Goal: Book appointment/travel/reservation

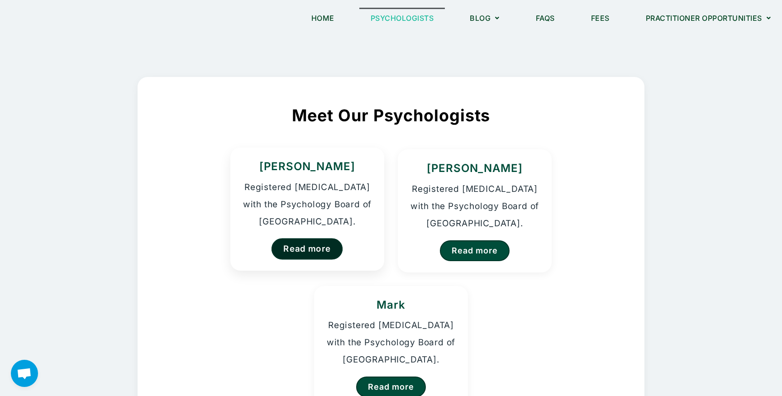
click at [324, 249] on link "Read more" at bounding box center [308, 248] width 72 height 21
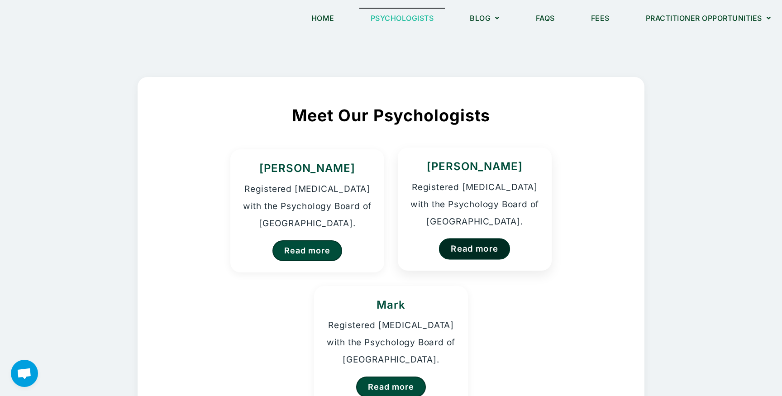
click at [461, 250] on link "Read more" at bounding box center [475, 248] width 72 height 21
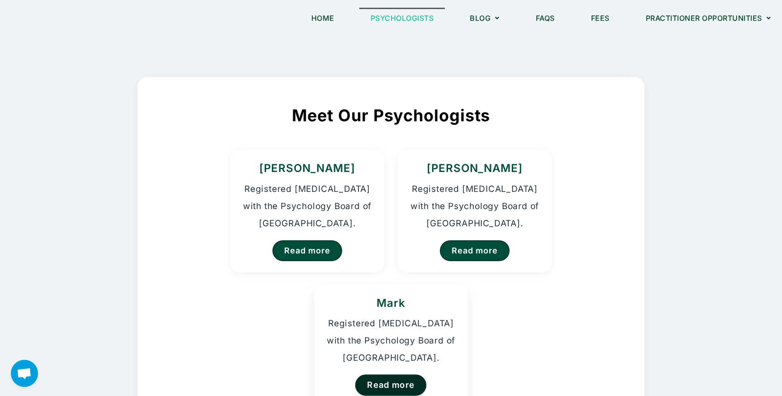
click at [387, 380] on link "Read more" at bounding box center [391, 384] width 72 height 21
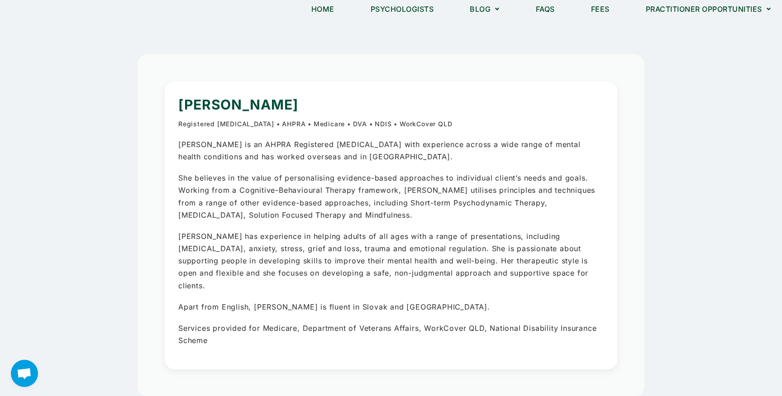
scroll to position [12, 0]
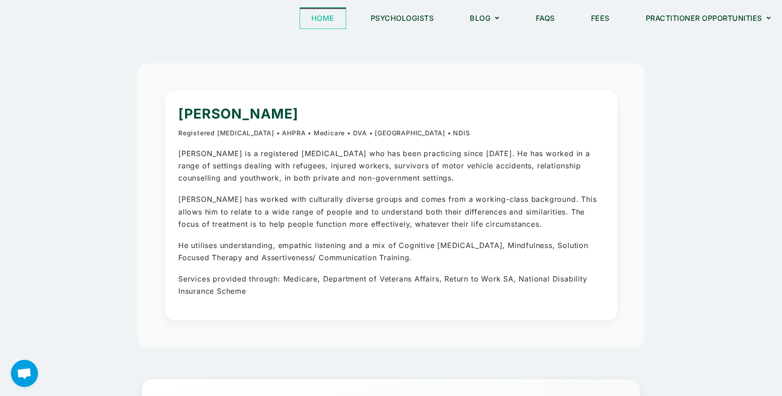
click at [327, 24] on link "Home" at bounding box center [323, 18] width 46 height 21
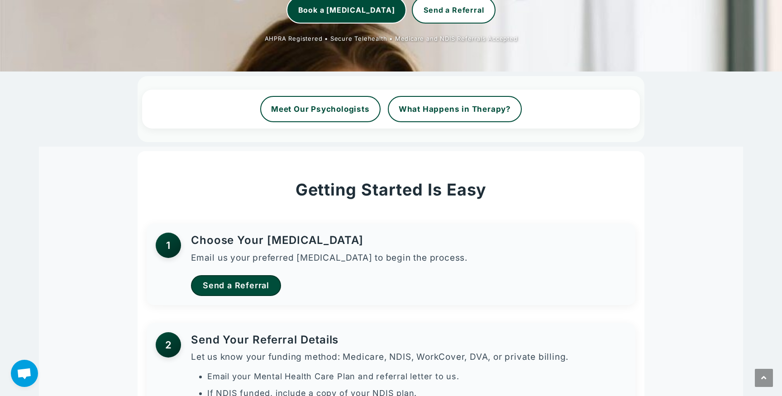
scroll to position [268, 0]
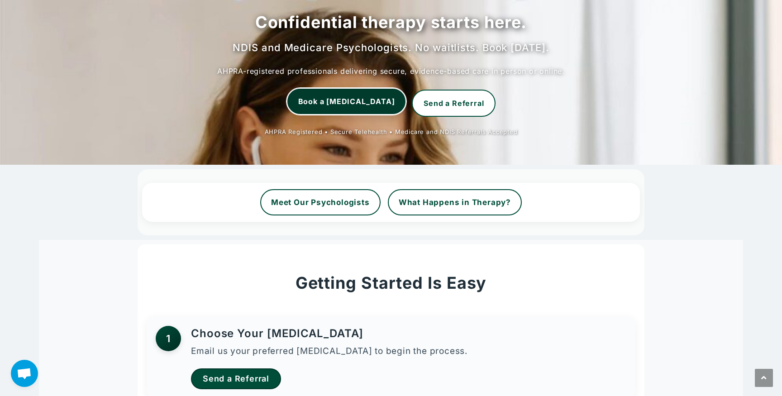
click at [364, 108] on link "Book a Psychologist" at bounding box center [347, 101] width 120 height 27
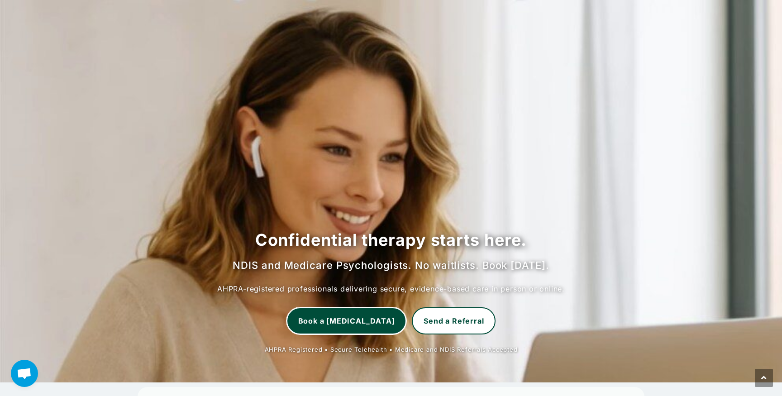
scroll to position [0, 0]
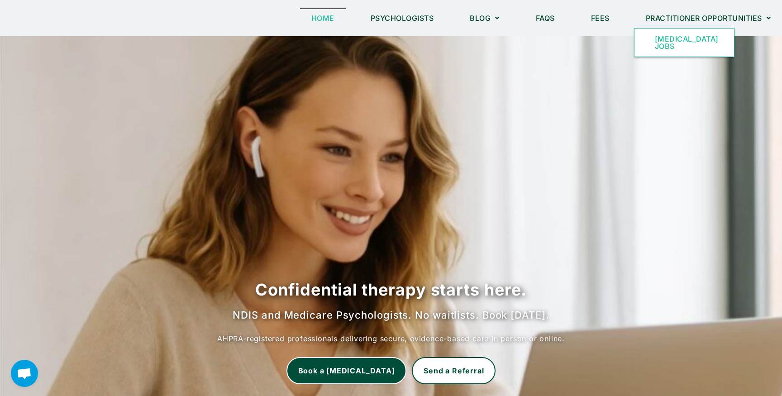
click at [667, 42] on link "[MEDICAL_DATA] Jobs" at bounding box center [685, 43] width 100 height 28
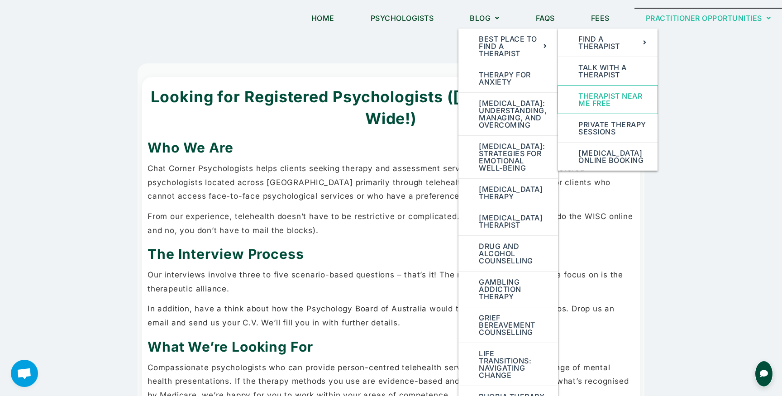
click at [598, 97] on link "Therapist Near Me Free" at bounding box center [608, 100] width 100 height 28
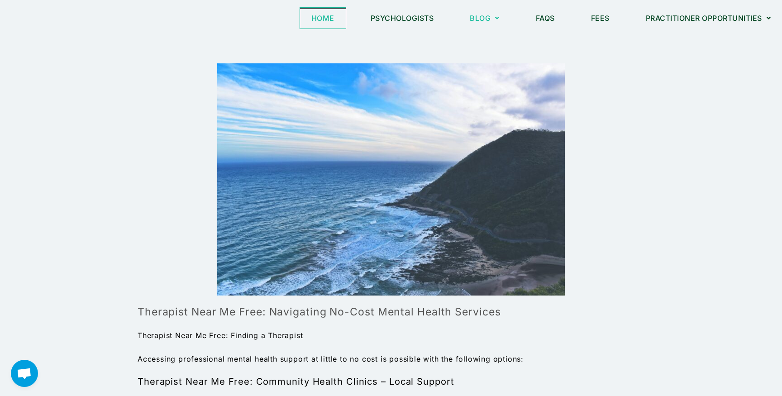
click at [325, 18] on link "Home" at bounding box center [323, 18] width 46 height 21
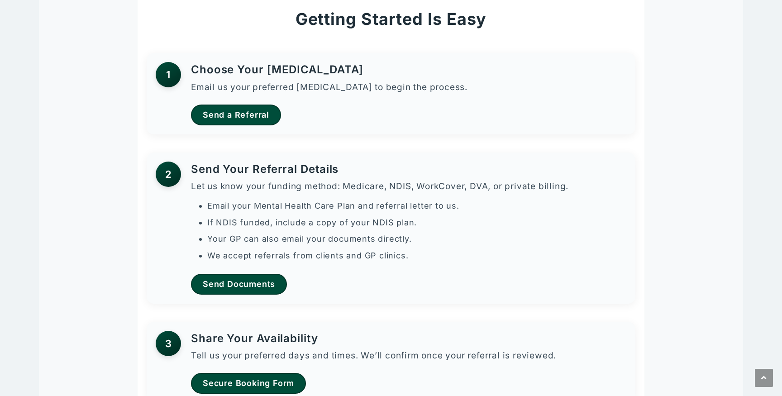
scroll to position [567, 0]
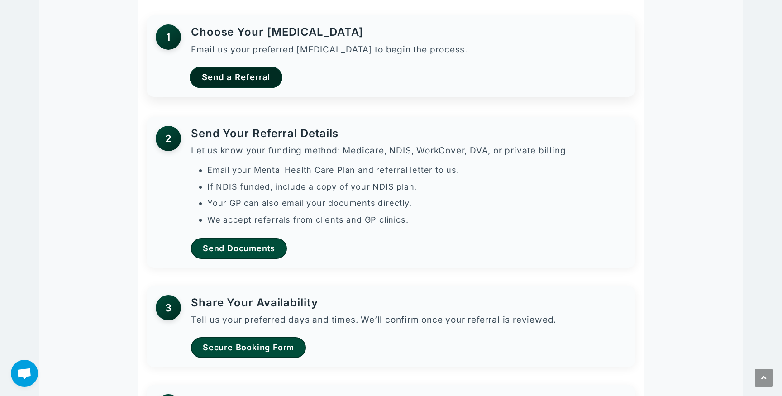
click at [230, 72] on link "Send a Referral" at bounding box center [236, 77] width 93 height 21
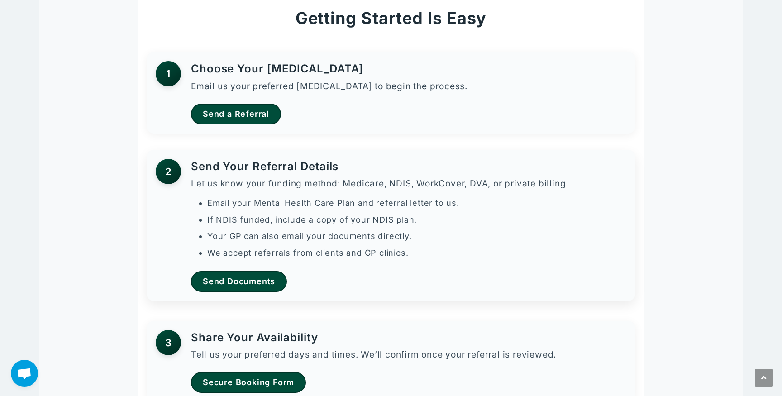
scroll to position [533, 0]
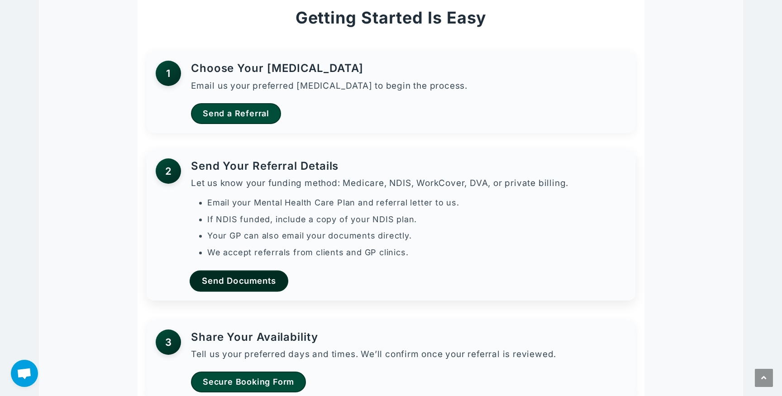
click at [224, 282] on link "Send Documents" at bounding box center [239, 280] width 99 height 21
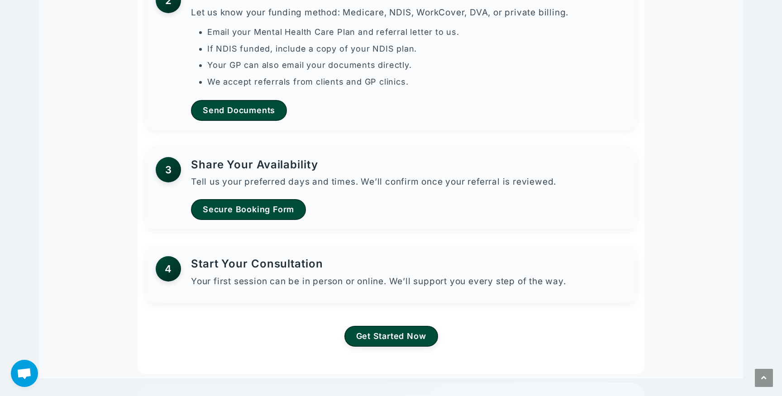
scroll to position [706, 0]
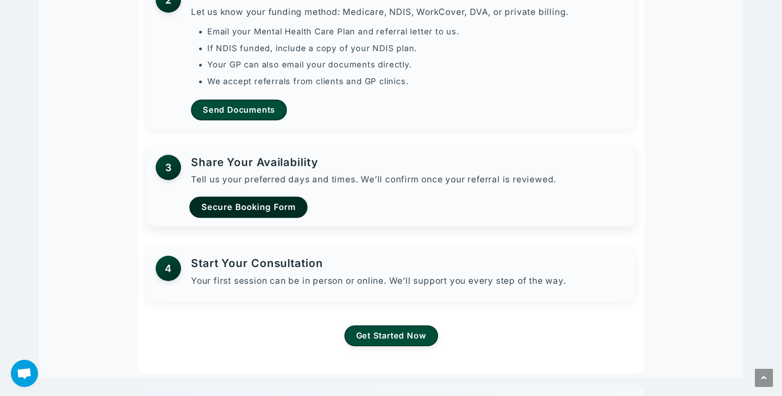
click at [230, 207] on link "Secure Booking Form" at bounding box center [248, 207] width 119 height 21
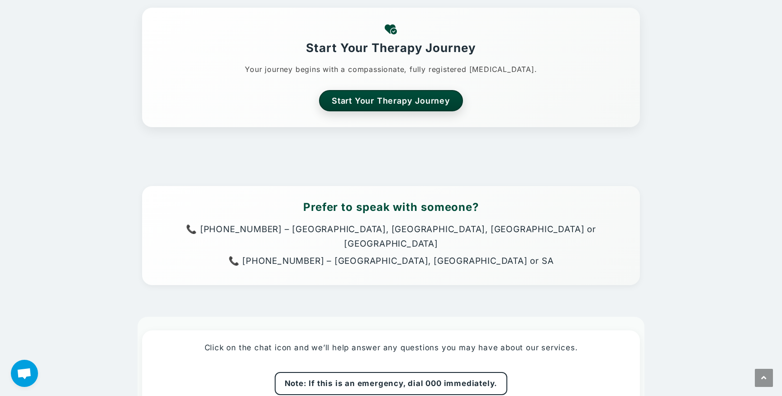
scroll to position [2123, 0]
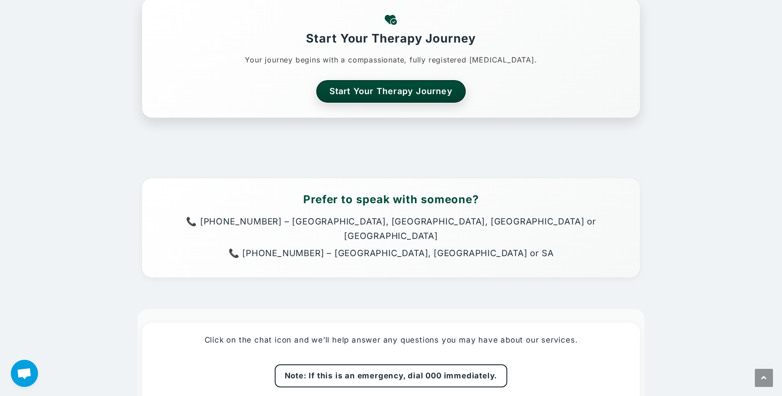
click at [360, 98] on link "Start Your Therapy Journey" at bounding box center [391, 91] width 150 height 22
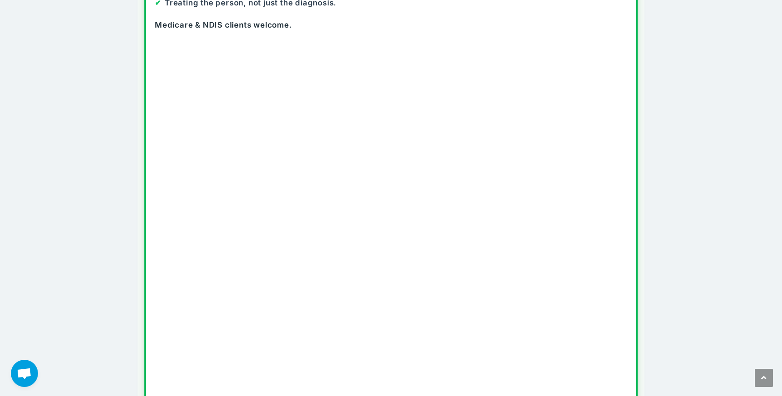
scroll to position [278, 0]
